Goal: Task Accomplishment & Management: Manage account settings

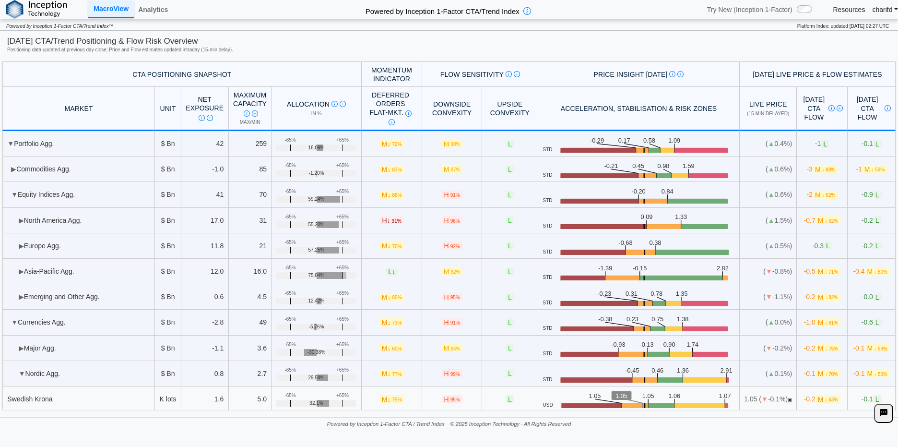
scroll to position [54, 0]
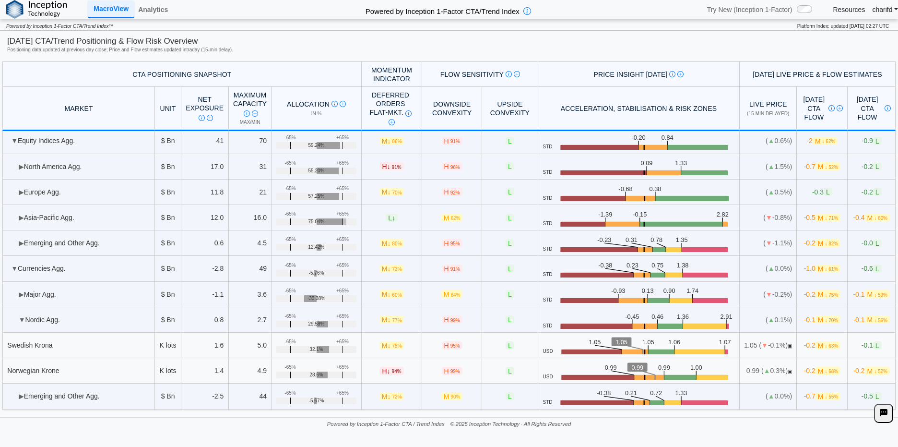
click at [336, 192] on td "+65% -65% 57.25%" at bounding box center [317, 191] width 90 height 25
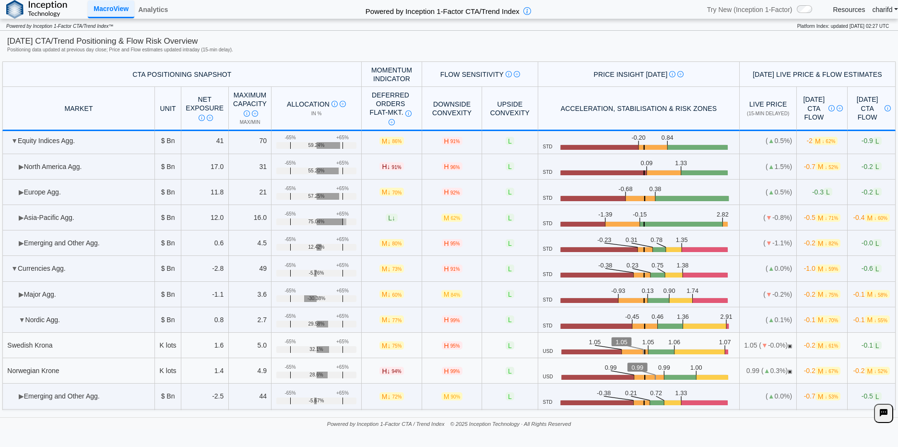
drag, startPoint x: 277, startPoint y: 446, endPoint x: 271, endPoint y: 453, distance: 9.5
click at [448, 244] on span "H 95%" at bounding box center [452, 243] width 21 height 8
type textarea "**"
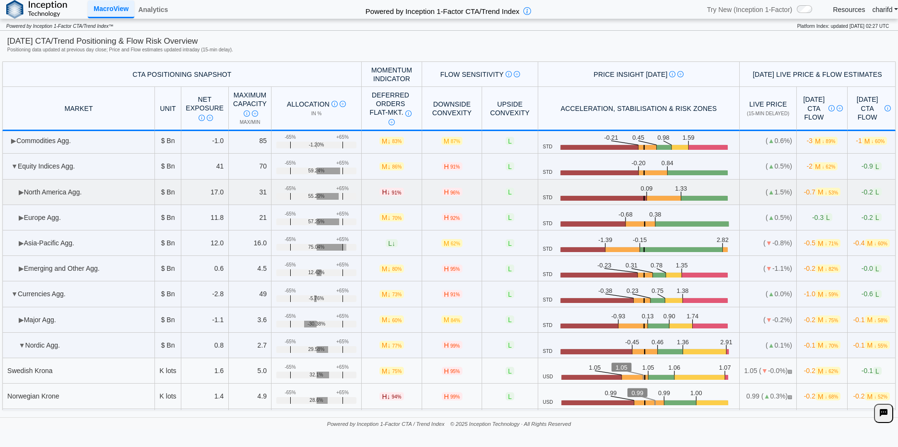
scroll to position [12, 0]
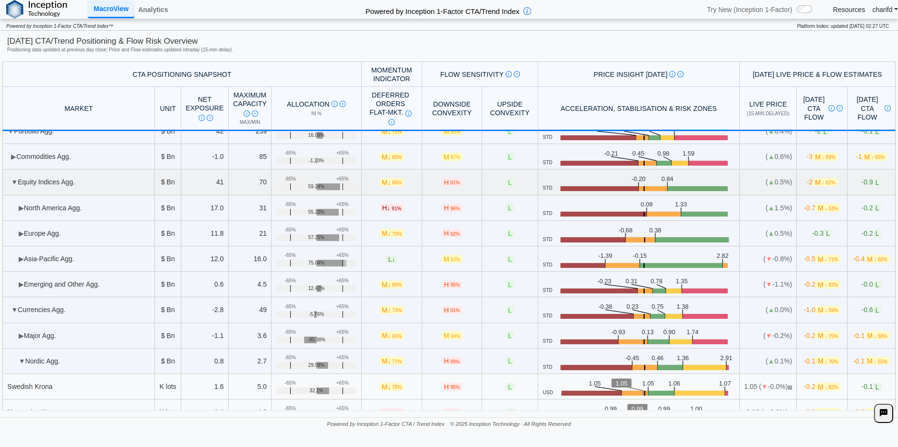
click at [12, 185] on span "▼" at bounding box center [14, 182] width 7 height 8
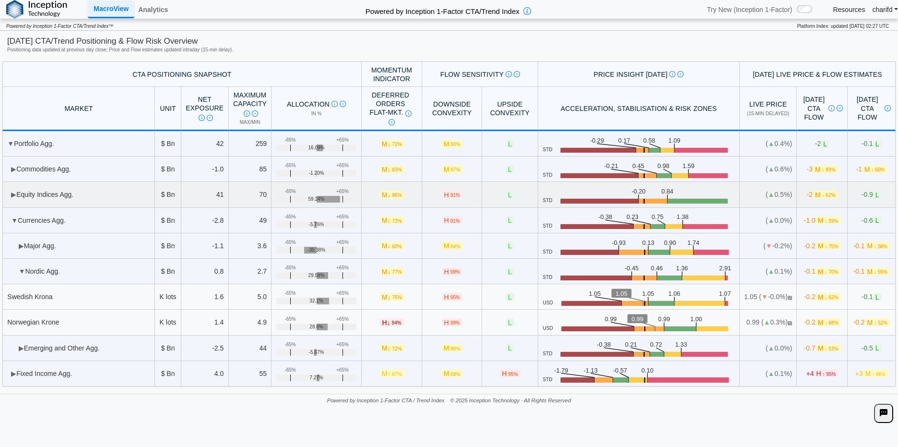
click at [14, 192] on span "▶" at bounding box center [13, 195] width 5 height 8
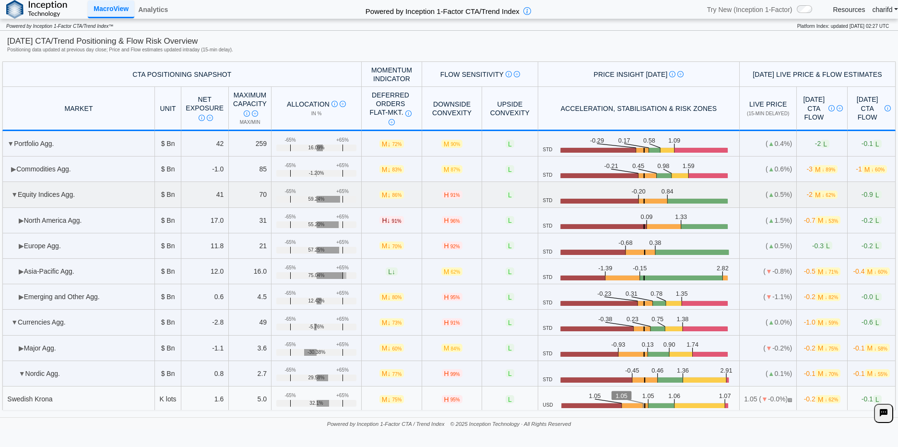
click at [14, 192] on span "▼" at bounding box center [14, 195] width 7 height 8
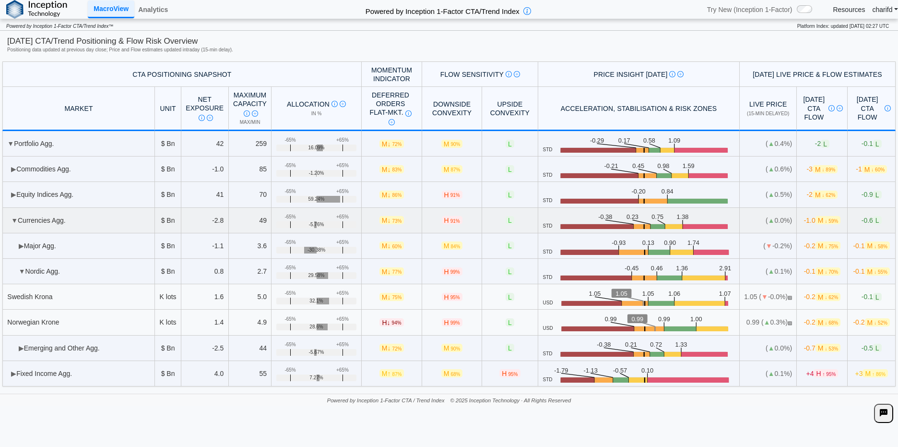
click at [13, 219] on span "▼" at bounding box center [14, 220] width 7 height 8
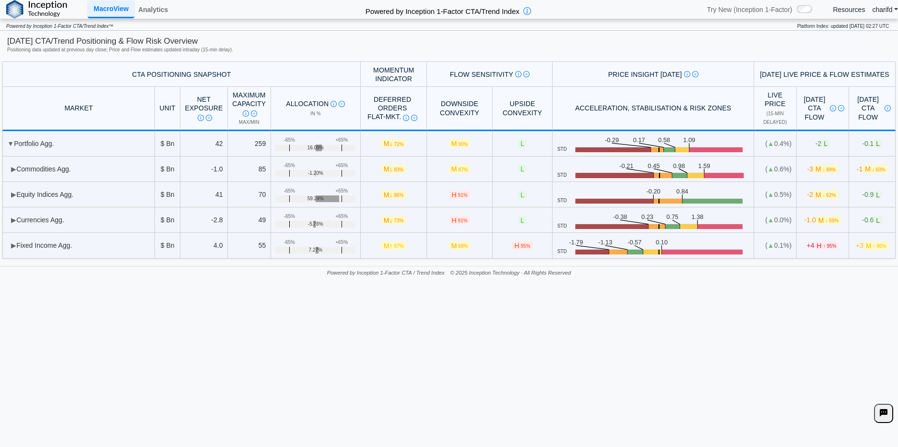
drag, startPoint x: 717, startPoint y: 368, endPoint x: 577, endPoint y: 376, distance: 140.9
click at [577, 376] on div "**********" at bounding box center [449, 223] width 898 height 447
click at [162, 12] on link "Analytics" at bounding box center [152, 9] width 37 height 16
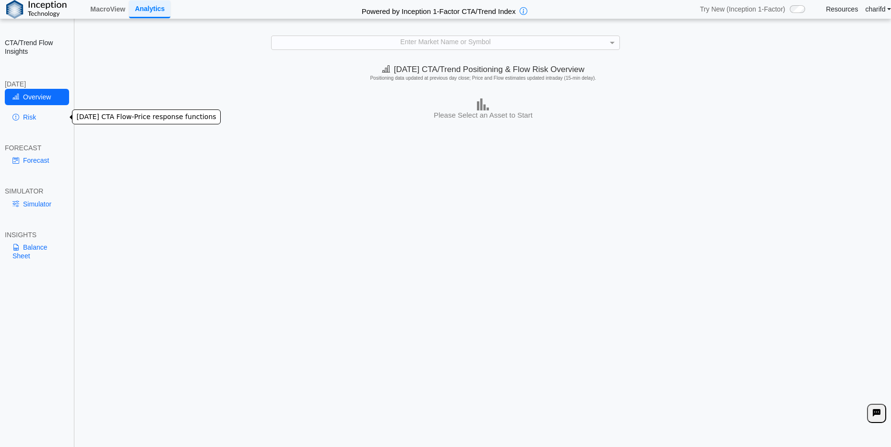
click at [41, 119] on link "Risk" at bounding box center [37, 117] width 64 height 16
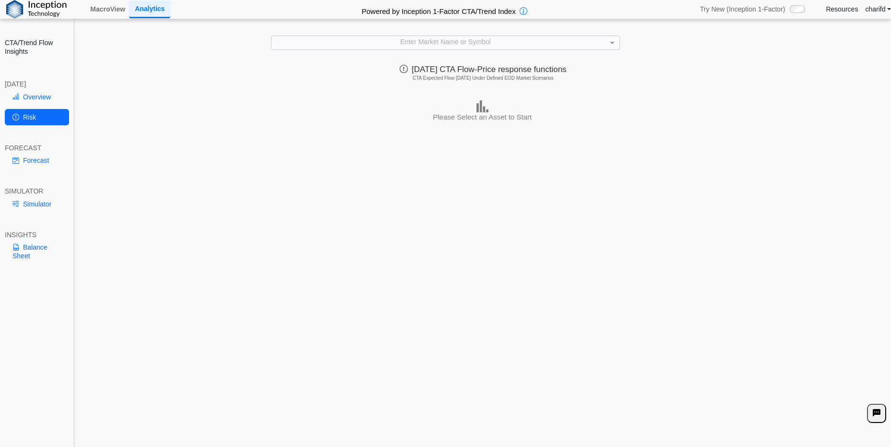
scroll to position [0, 6]
click at [296, 207] on div "Today's CTA/Trend Positioning & Flow Risk Overview Positioning data updated at …" at bounding box center [478, 254] width 816 height 389
